Goal: Task Accomplishment & Management: Complete application form

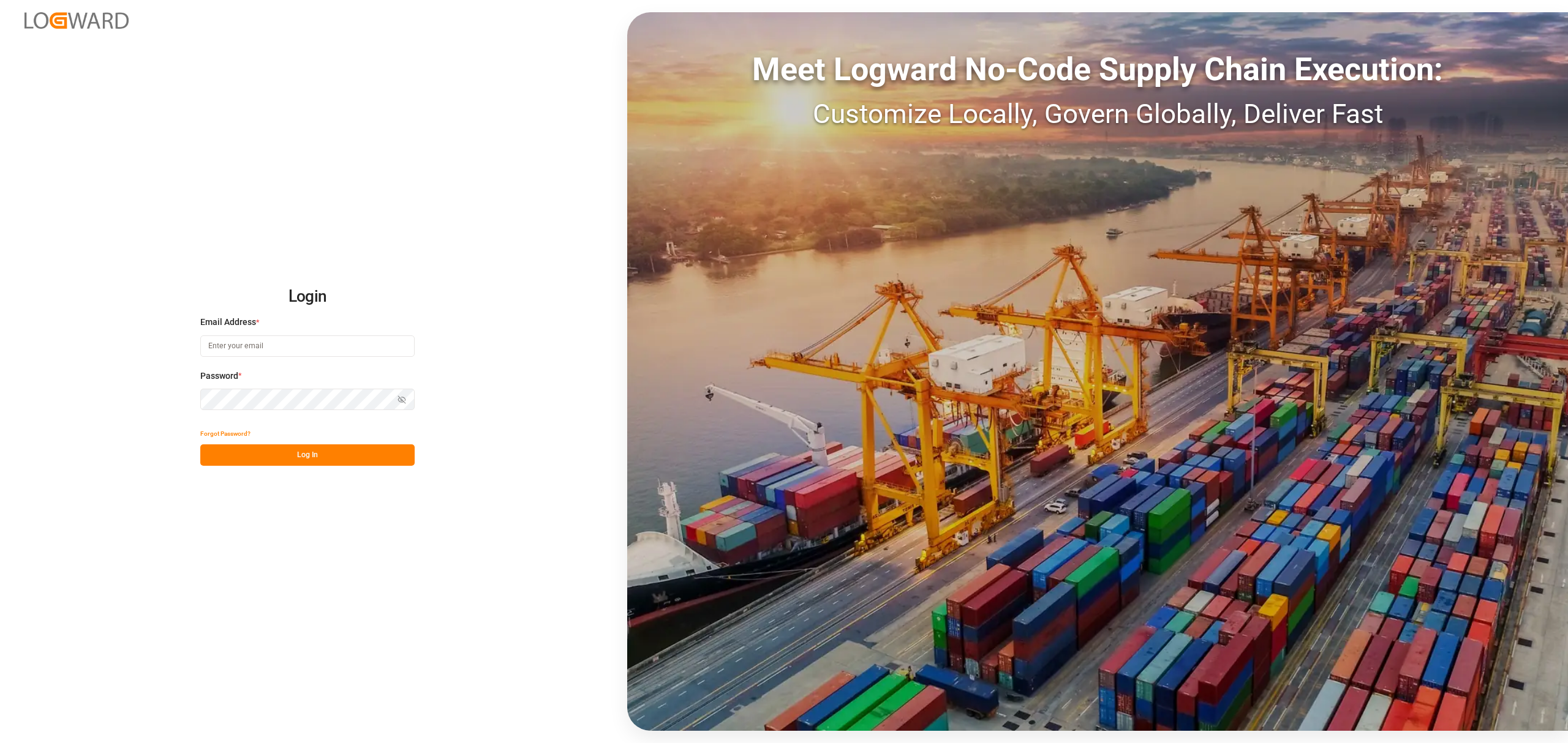
click at [277, 345] on input at bounding box center [308, 346] width 215 height 21
click at [301, 348] on input "[PERSON_NAME].piranquive@leschaco" at bounding box center [308, 346] width 215 height 21
type input "[PERSON_NAME][EMAIL_ADDRESS][DOMAIN_NAME]"
click at [399, 397] on icon "button" at bounding box center [401, 400] width 9 height 9
click at [305, 450] on button "Log In" at bounding box center [308, 455] width 215 height 21
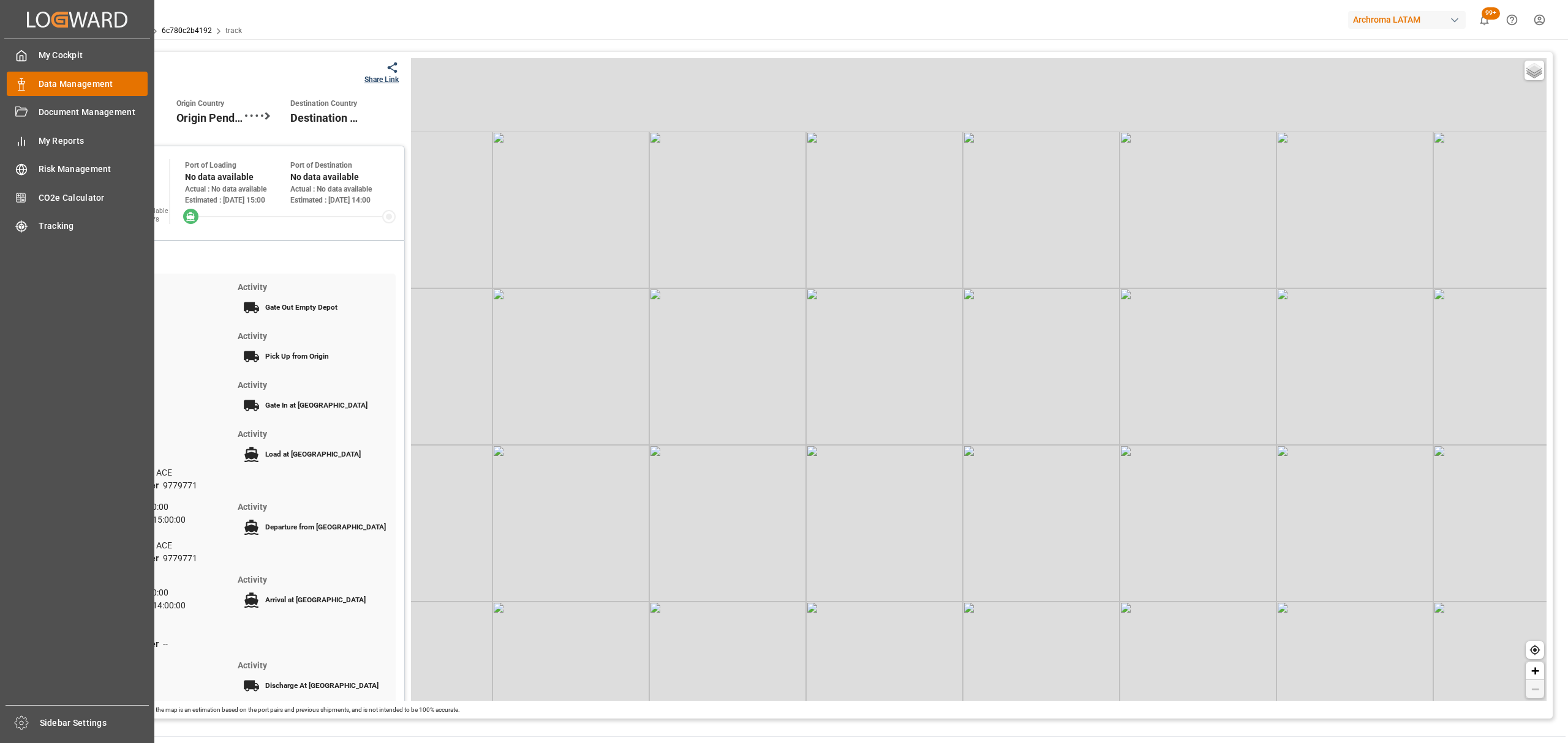
click at [13, 85] on div at bounding box center [16, 84] width 21 height 13
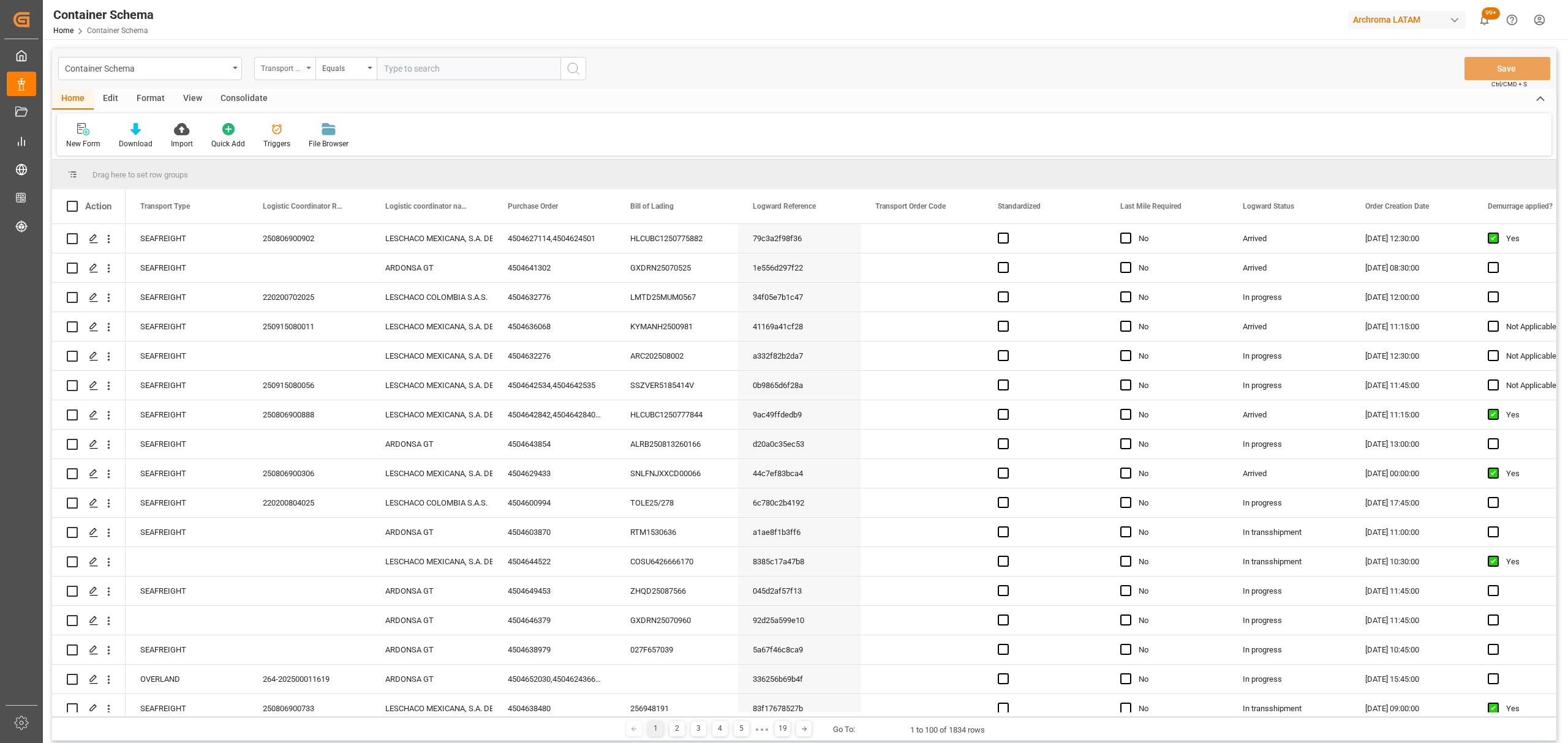
click at [286, 69] on div "Transport Type" at bounding box center [281, 67] width 42 height 14
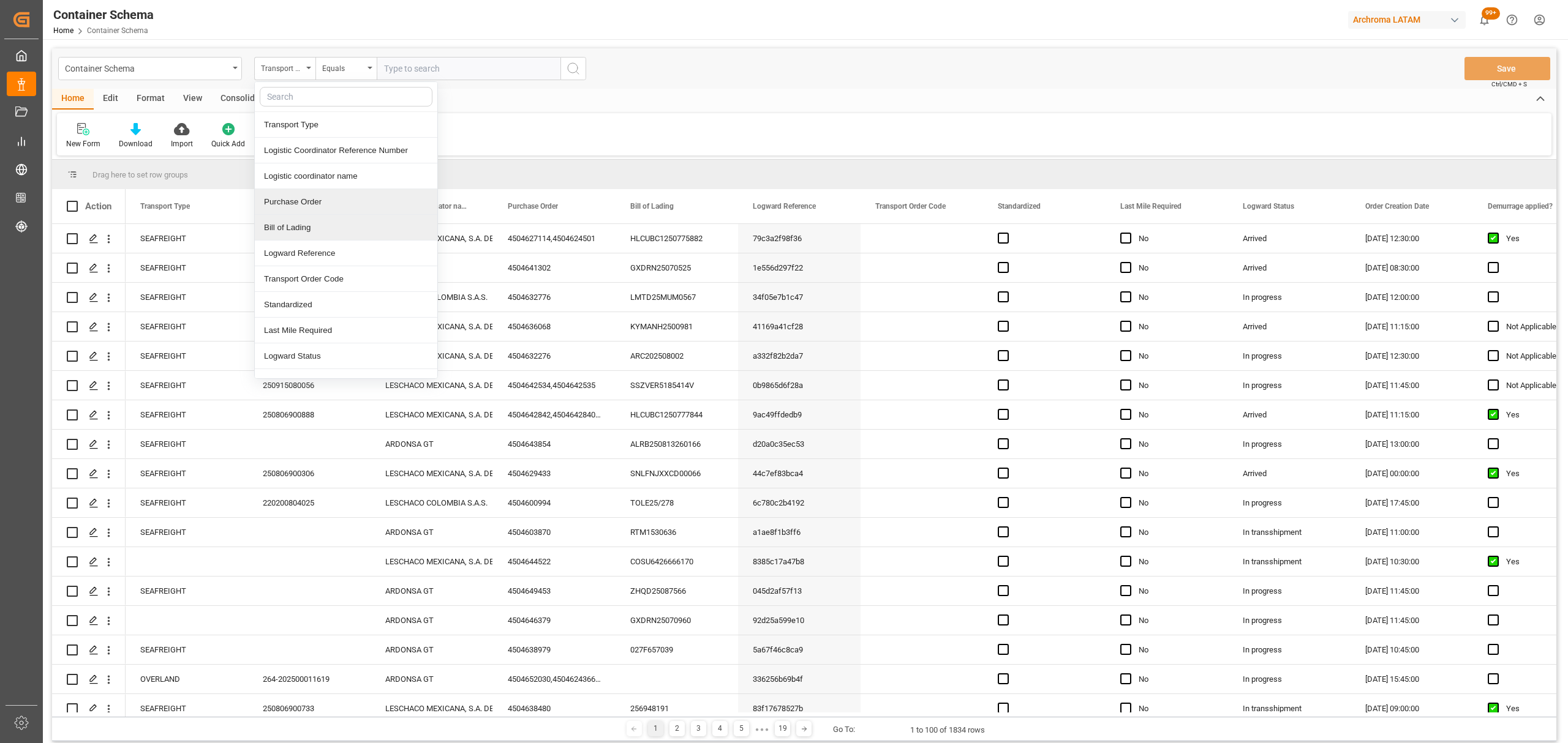
click at [300, 203] on div "Purchase Order" at bounding box center [346, 202] width 183 height 26
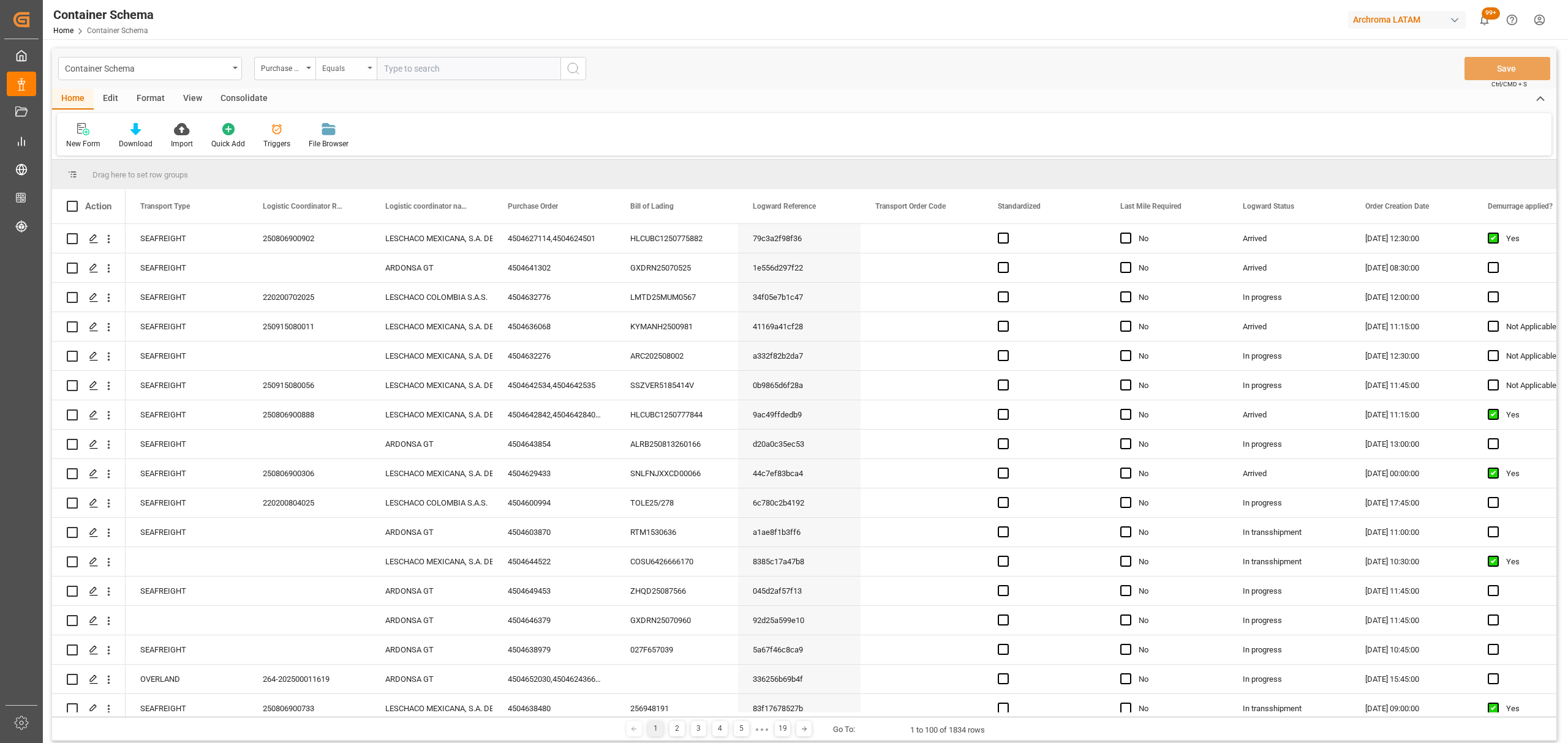
click at [344, 69] on div "Equals" at bounding box center [342, 67] width 42 height 14
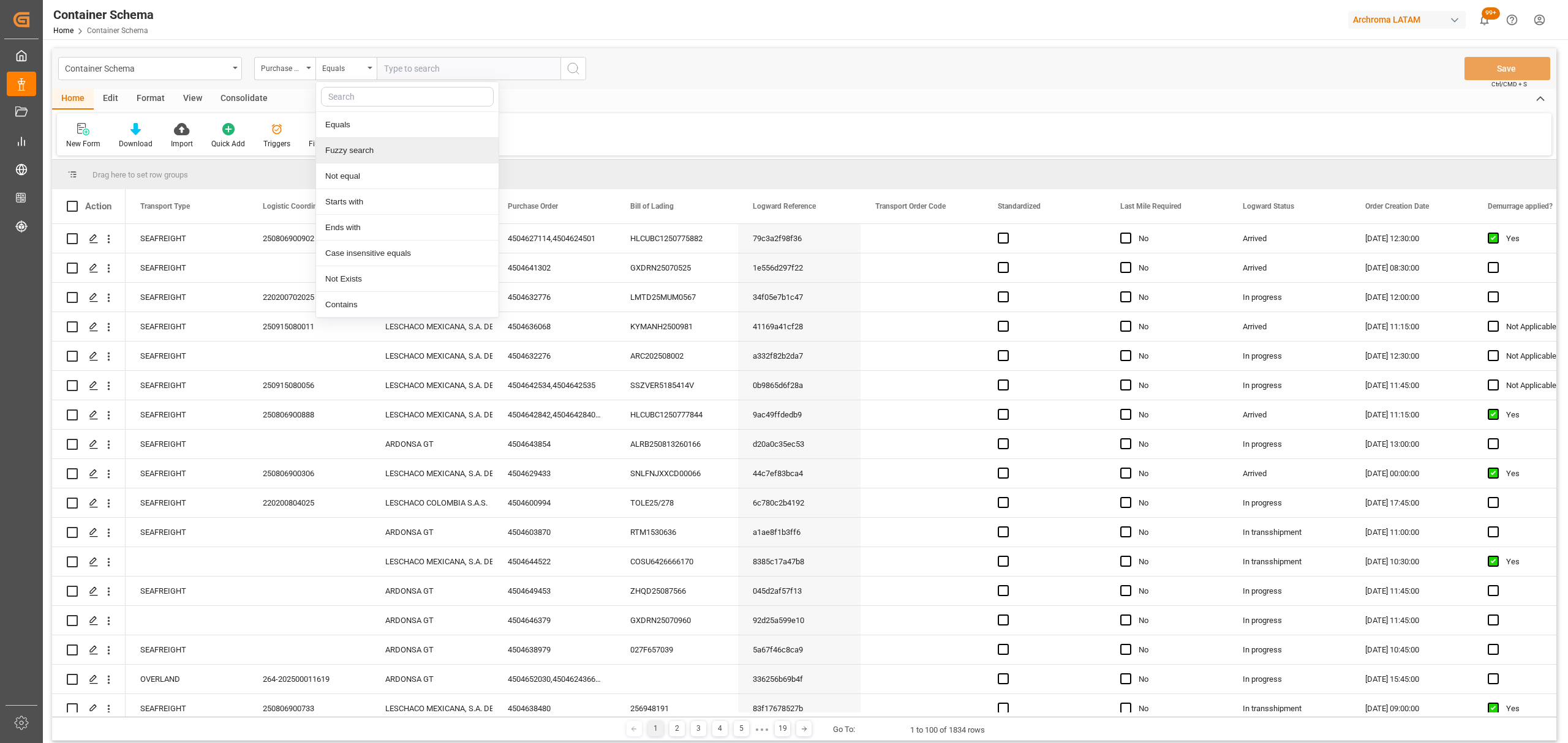
click at [385, 153] on div "Fuzzy search" at bounding box center [407, 151] width 183 height 26
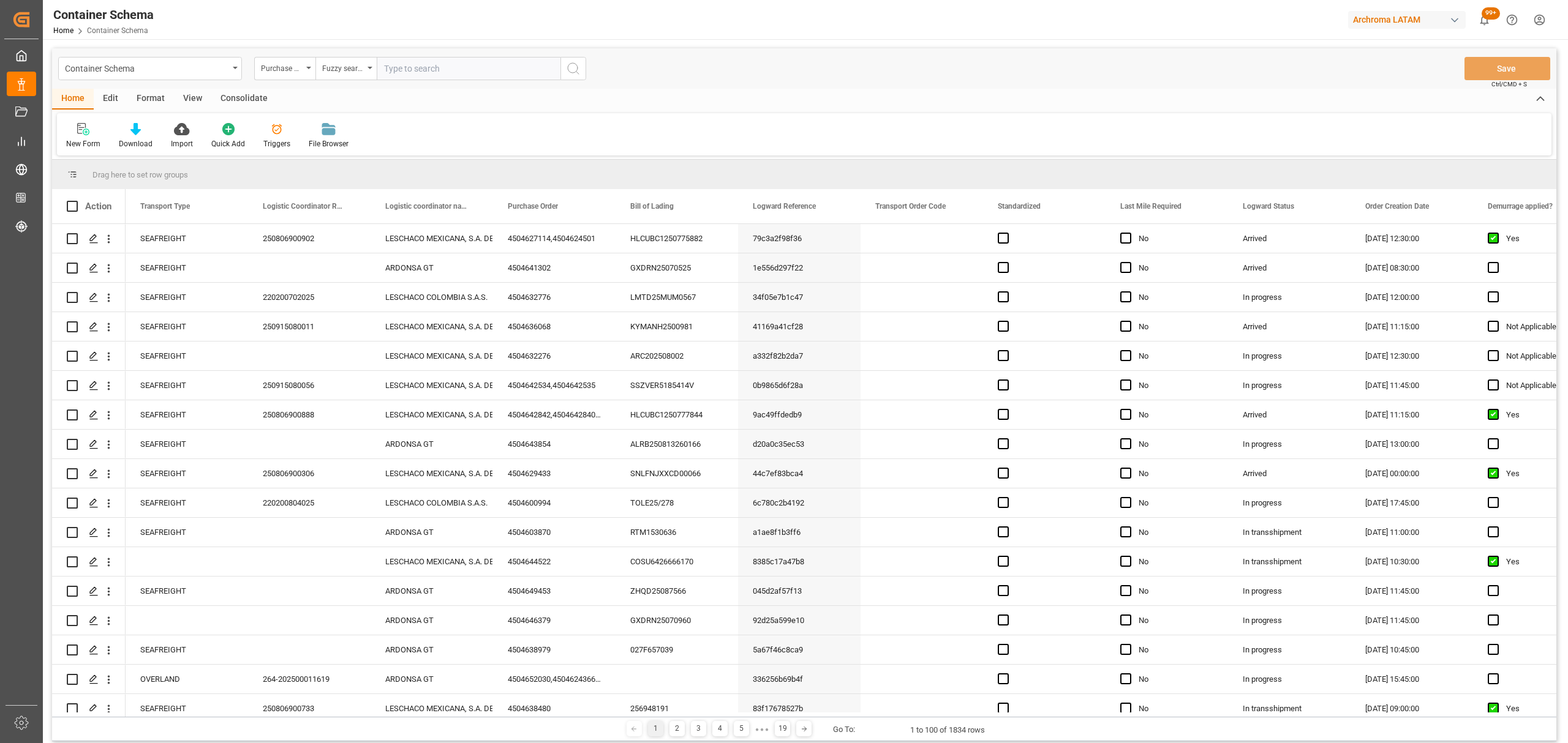
click at [421, 67] on input "text" at bounding box center [468, 68] width 184 height 23
paste input "4504600994"
type input "4504600994"
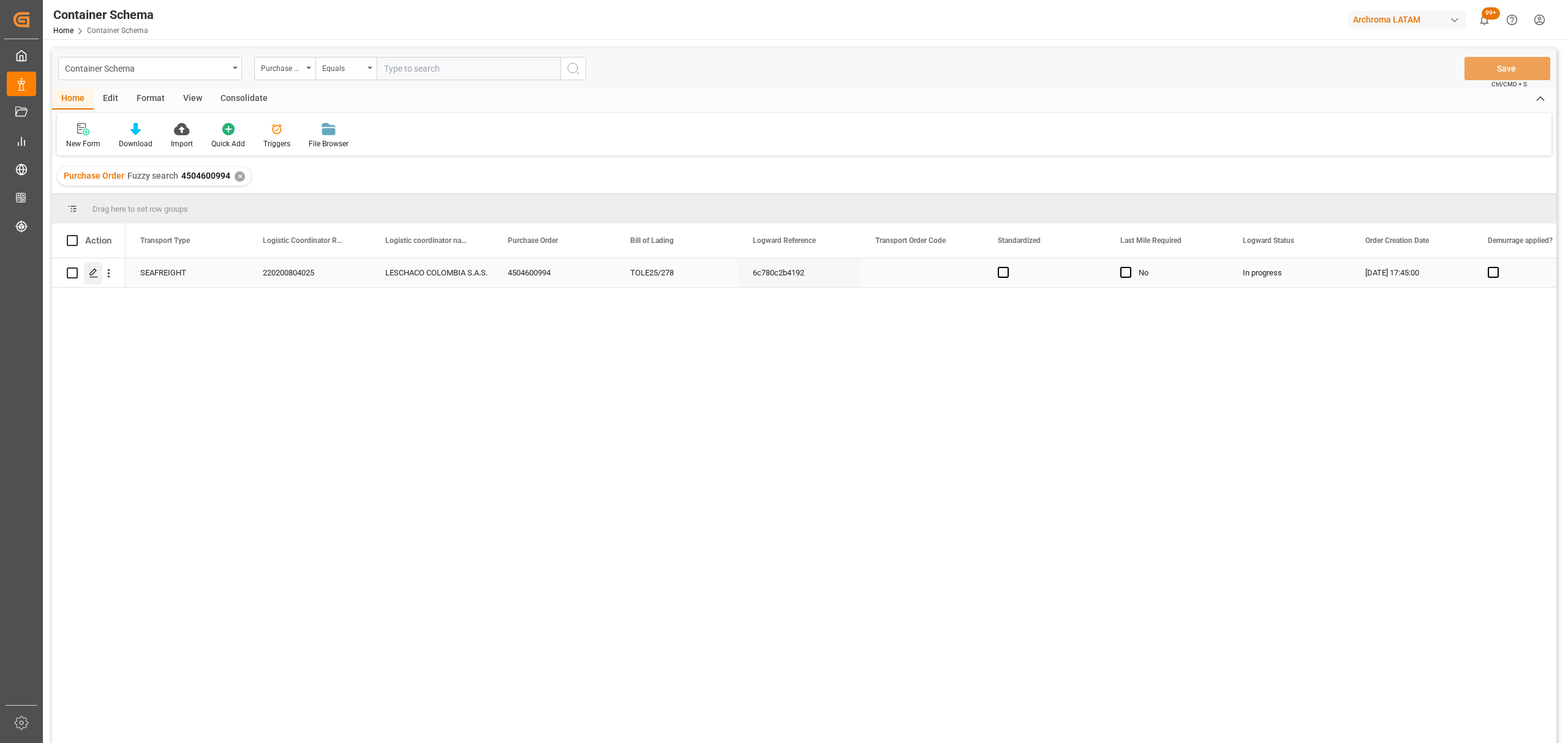
click at [95, 273] on icon "Press SPACE to select this row." at bounding box center [94, 273] width 10 height 10
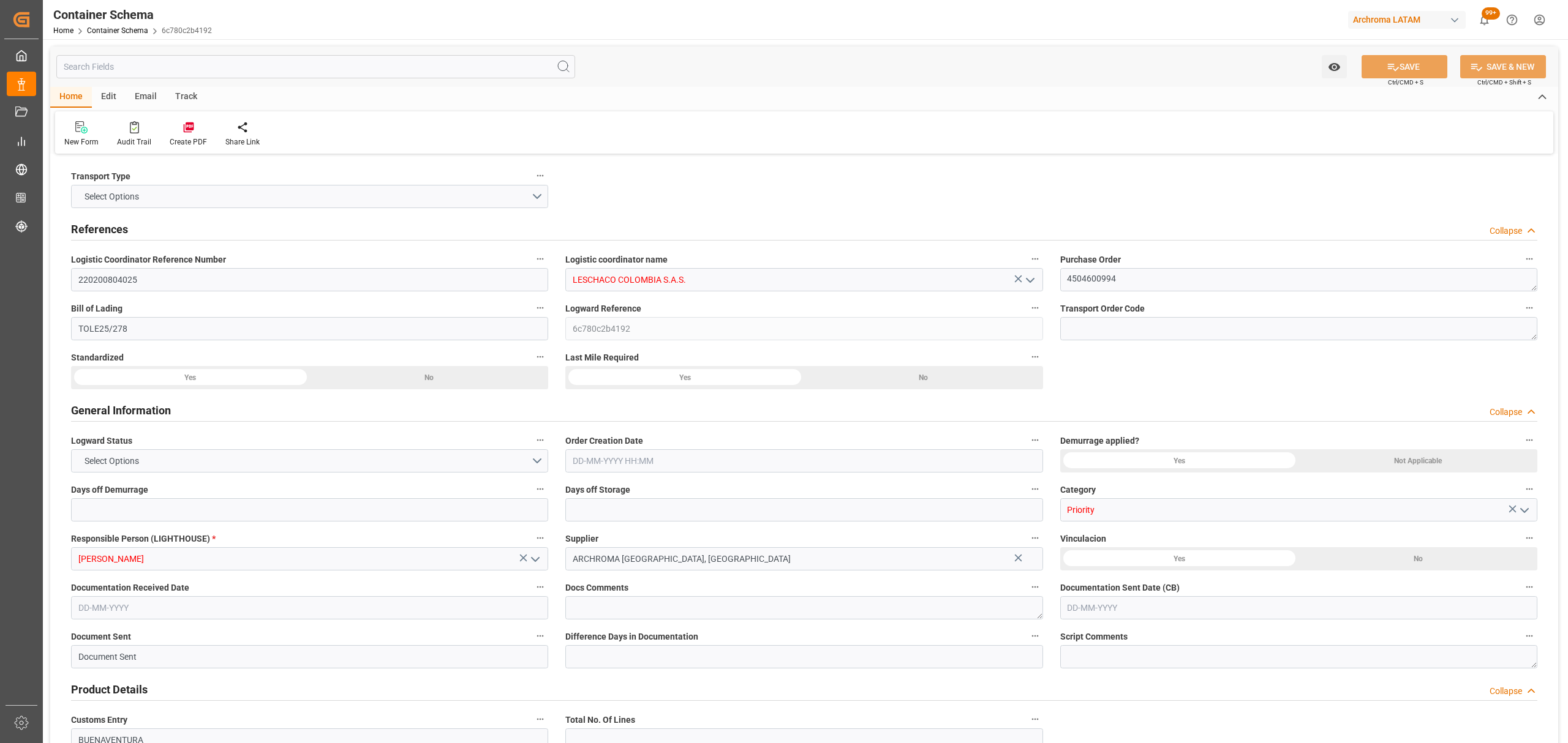
type input "0"
type input "1"
type input "4"
type input "3000"
type input "3170"
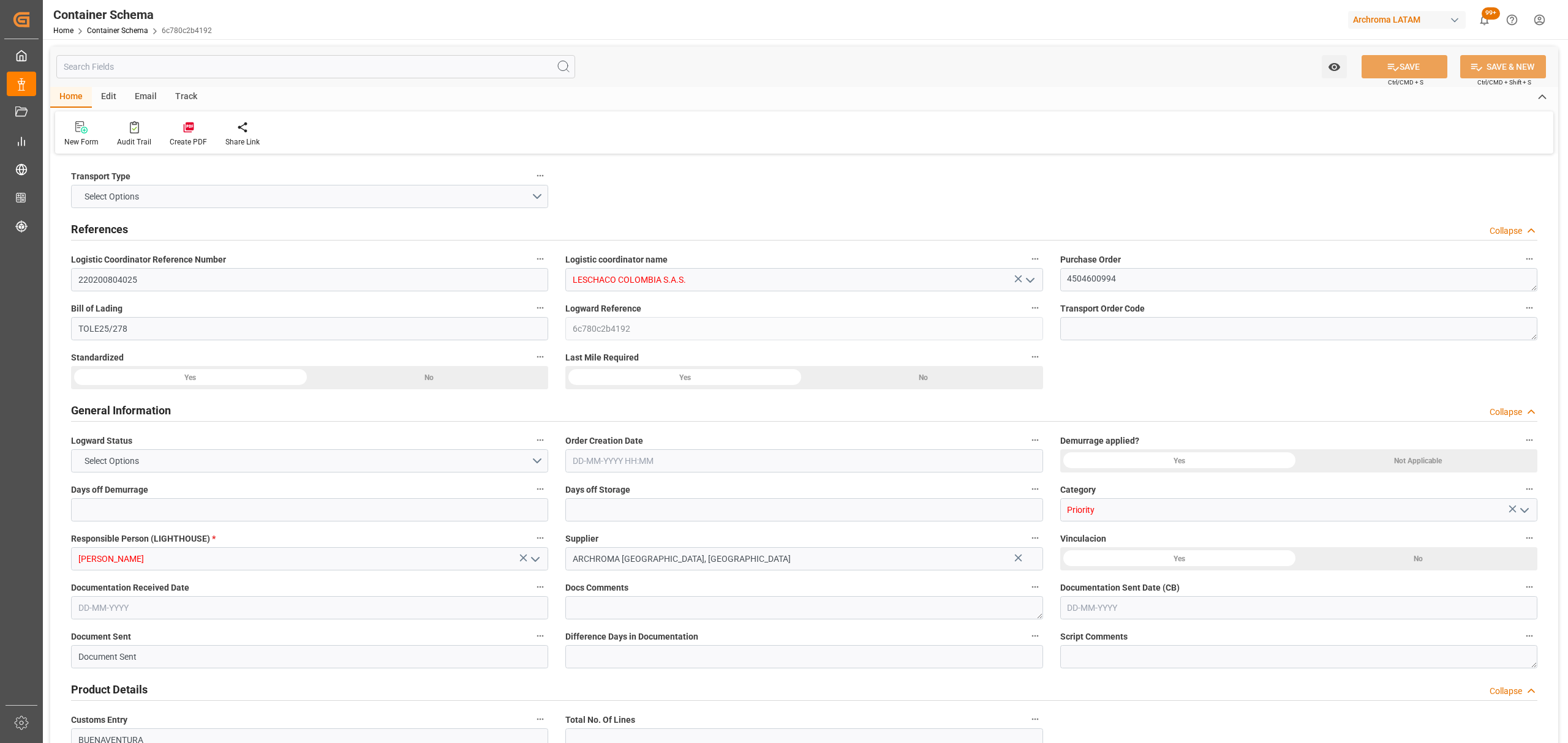
type input "ONE"
type input "Ocean Network Express"
type input "PECLL"
type input "COBUN"
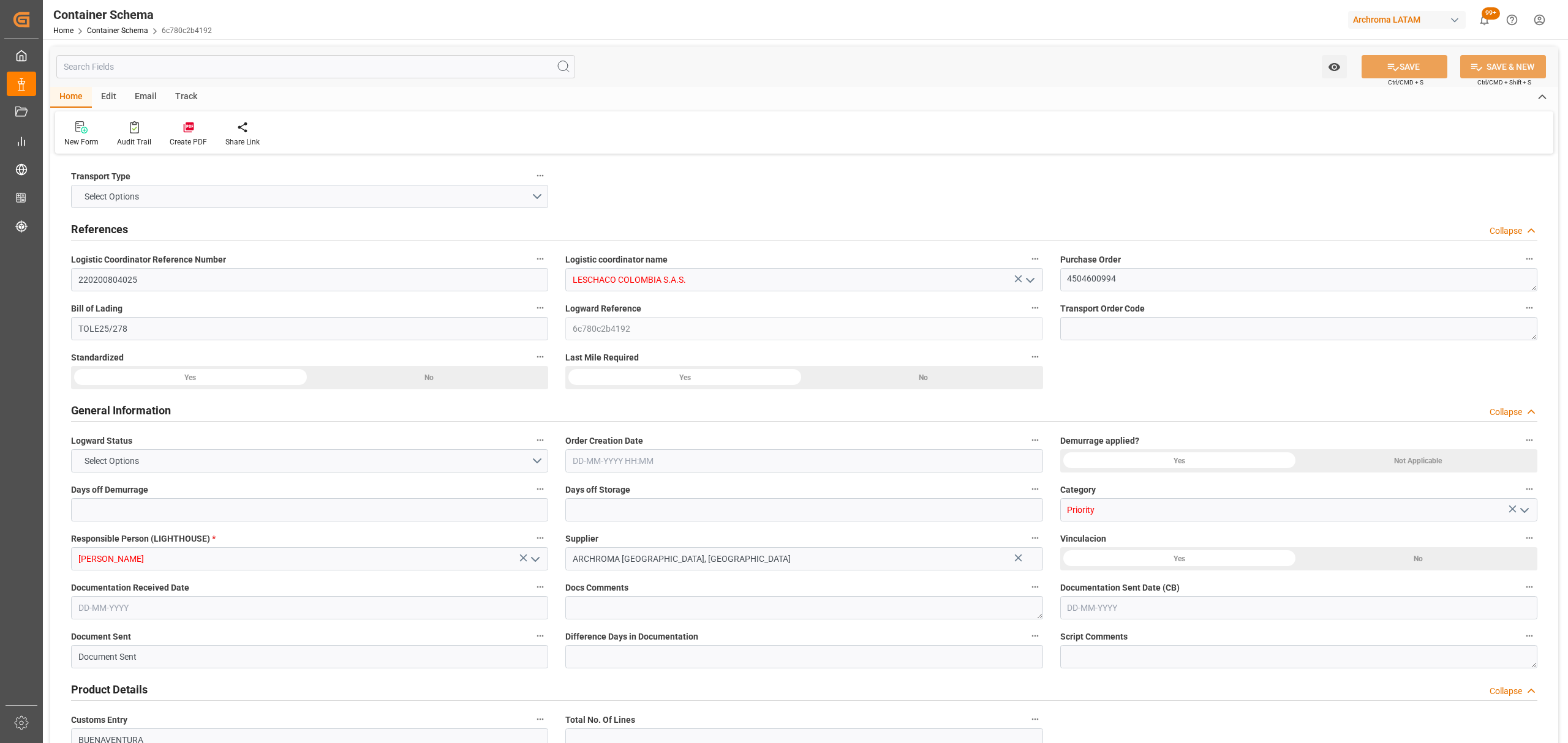
type input "9779771"
type input "[DATE] 17:45"
type input "[DATE]"
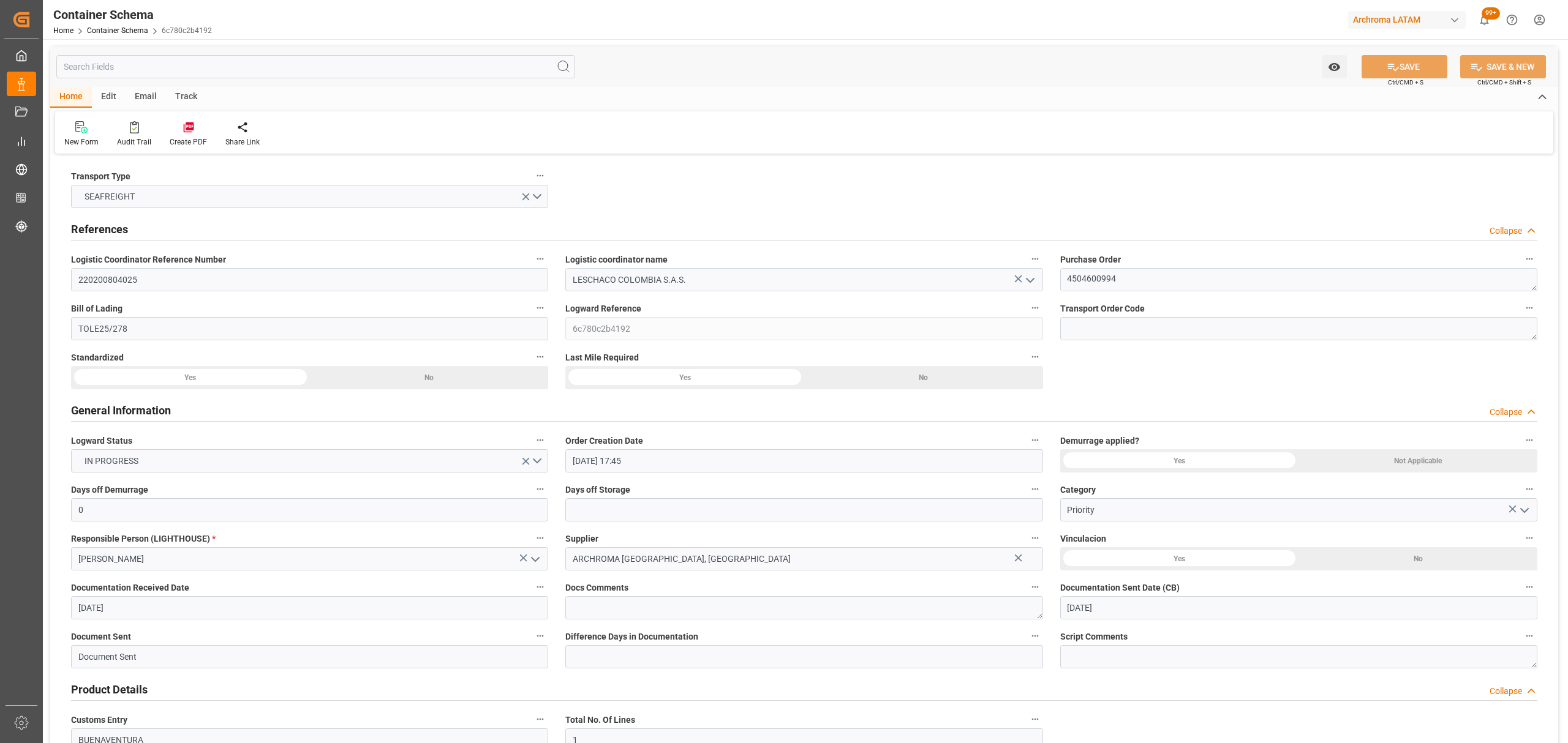
type input "[DATE]"
type input "[DATE] 15:00"
type input "[DATE] 14:00"
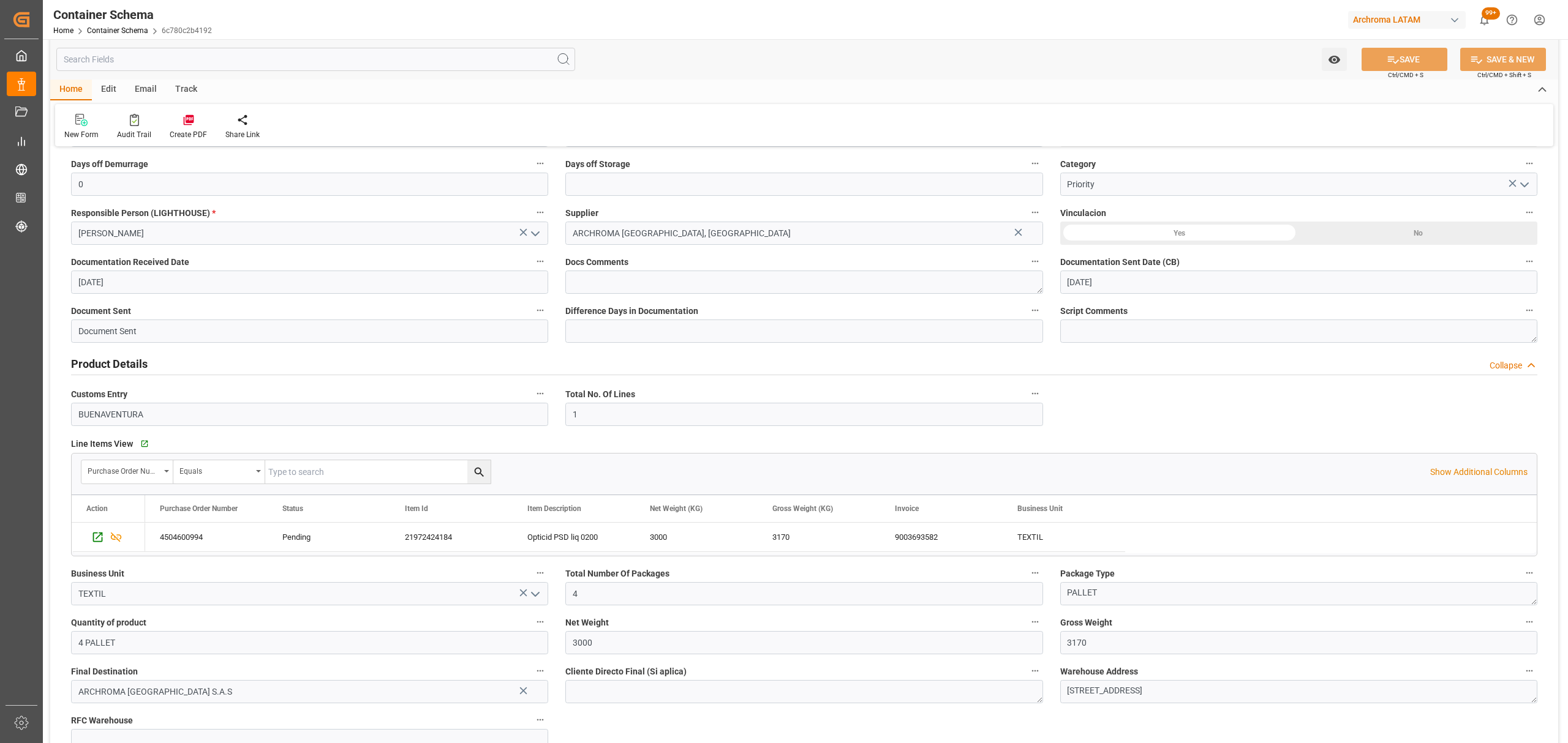
scroll to position [326, 0]
click at [658, 188] on input "text" at bounding box center [804, 183] width 477 height 23
type input "3"
click at [1414, 63] on button "SAVE" at bounding box center [1404, 59] width 86 height 23
click at [1321, 63] on button "Watch Option" at bounding box center [1334, 59] width 25 height 23
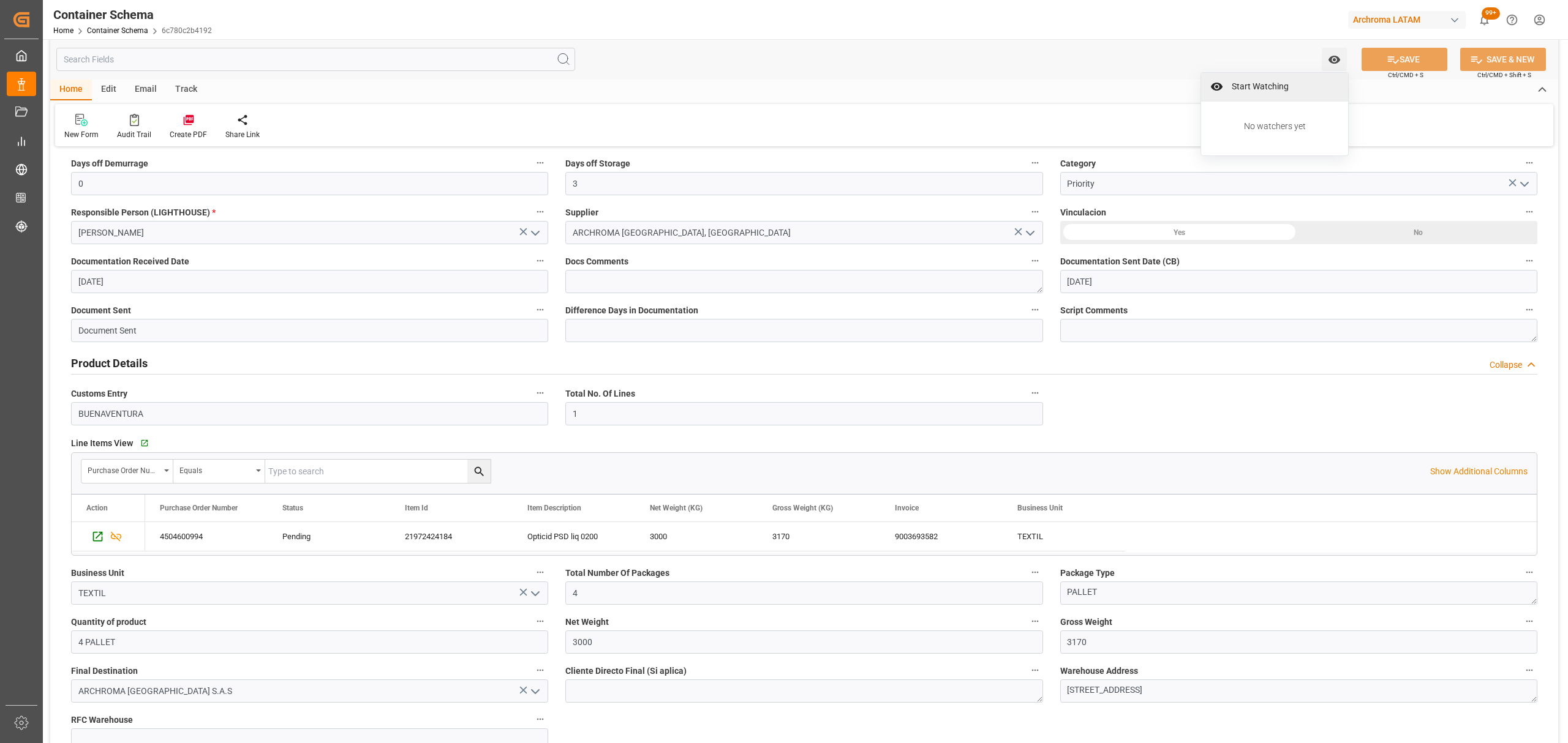
click at [1270, 78] on div "Start Watching" at bounding box center [1274, 87] width 147 height 28
click at [1427, 0] on div at bounding box center [1437, 0] width 260 height 0
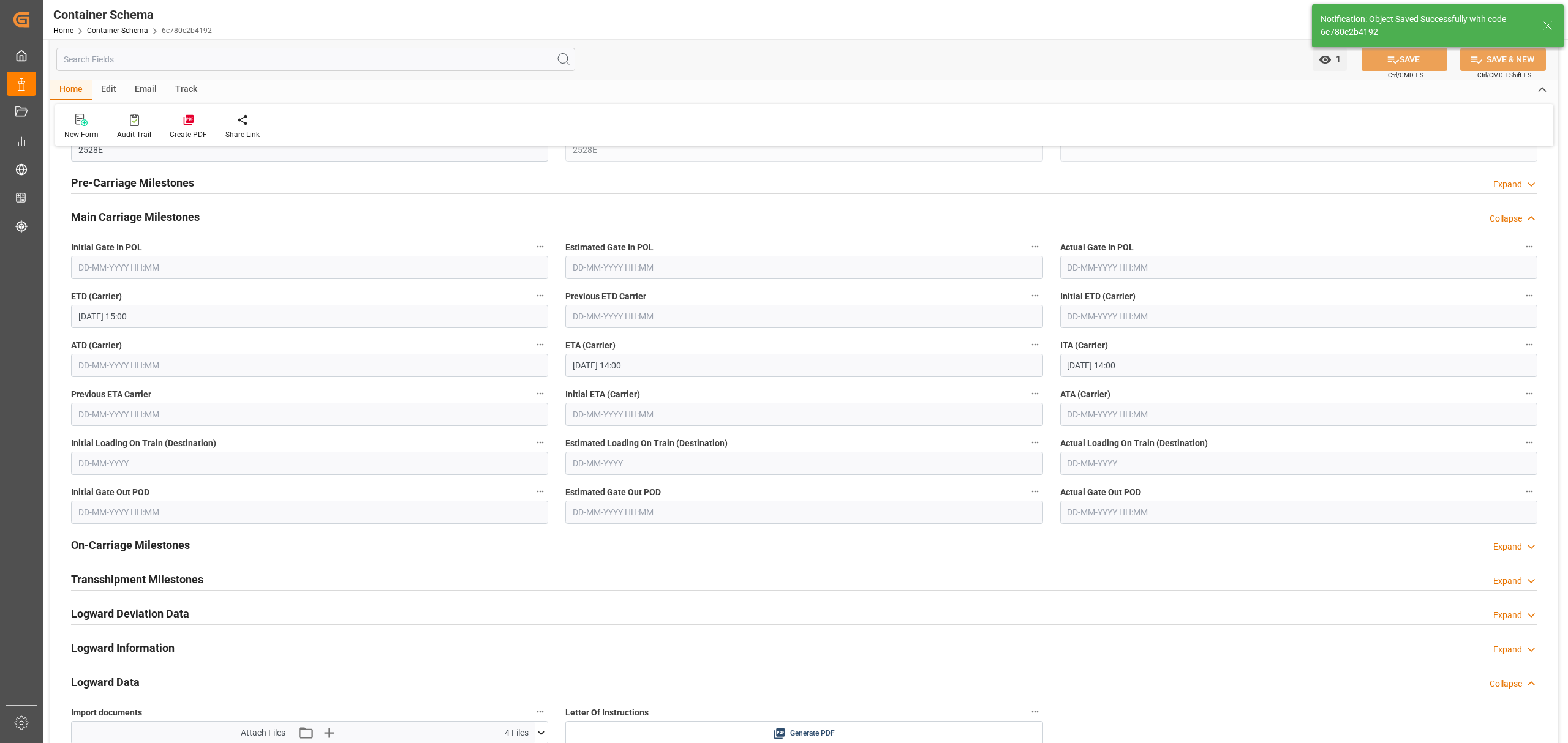
scroll to position [1472, 0]
